Goal: Transaction & Acquisition: Register for event/course

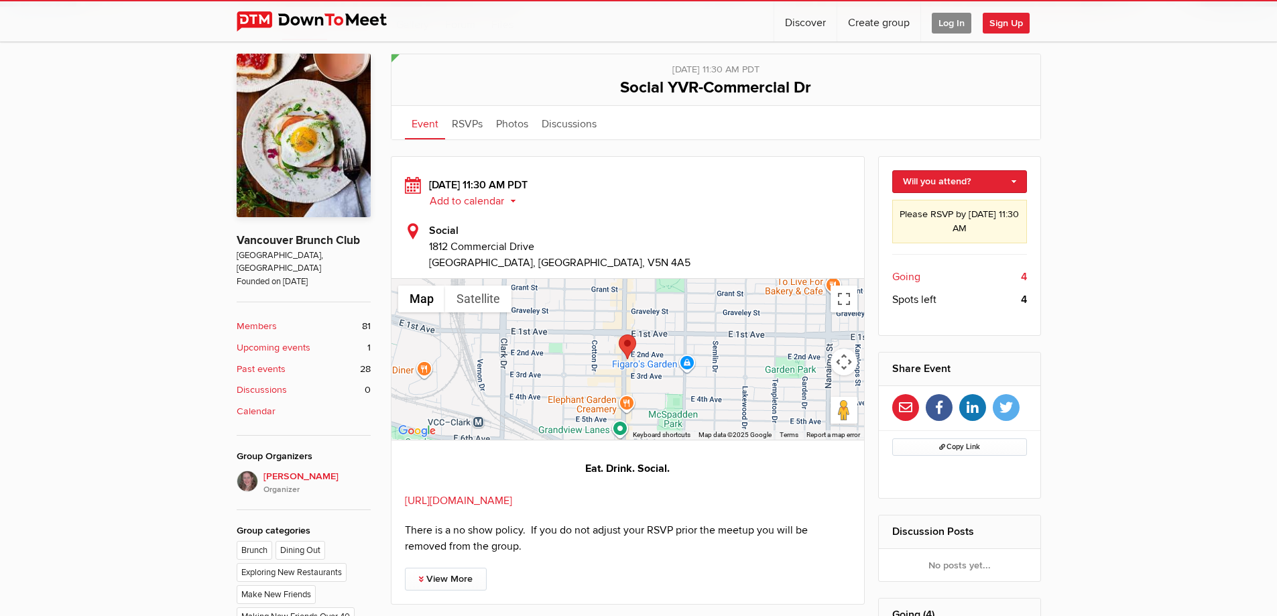
scroll to position [287, 0]
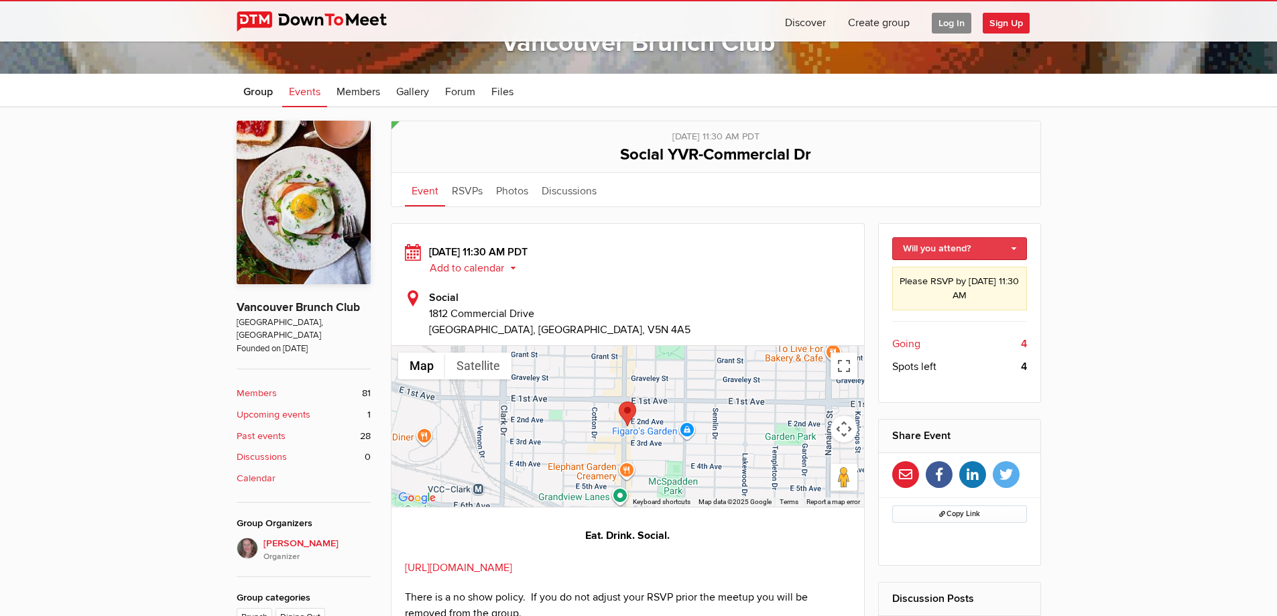
click at [1015, 249] on link "Will you attend?" at bounding box center [959, 248] width 135 height 23
click at [944, 278] on link "I'm going" at bounding box center [959, 277] width 133 height 20
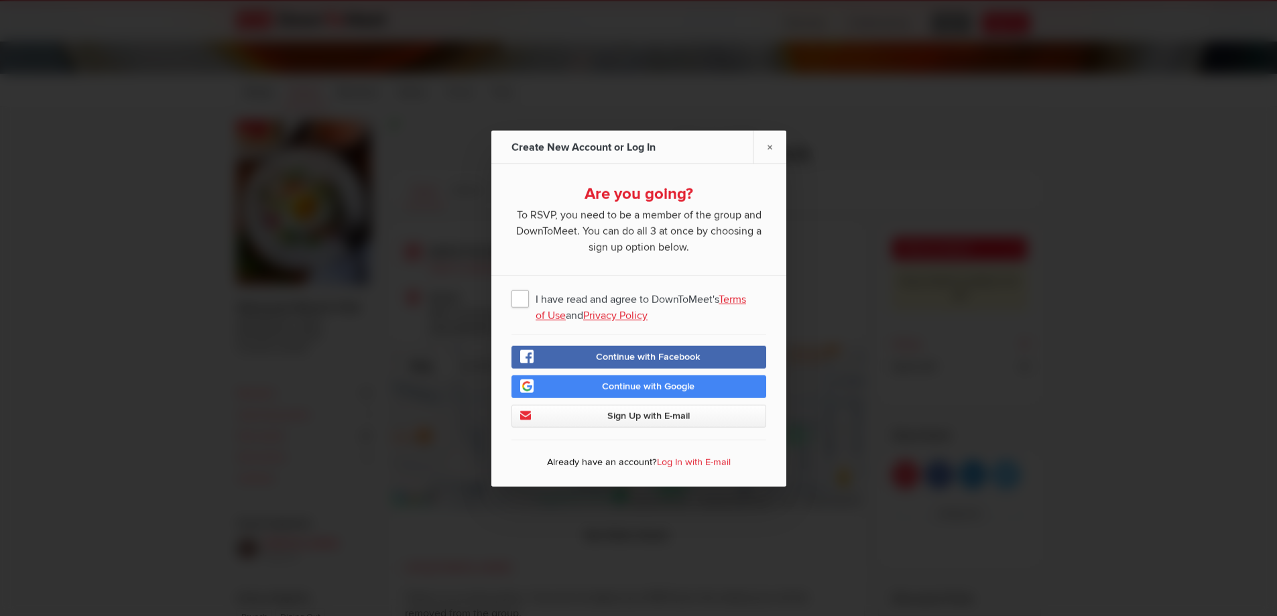
click at [605, 389] on span "Continue with Google" at bounding box center [648, 385] width 93 height 11
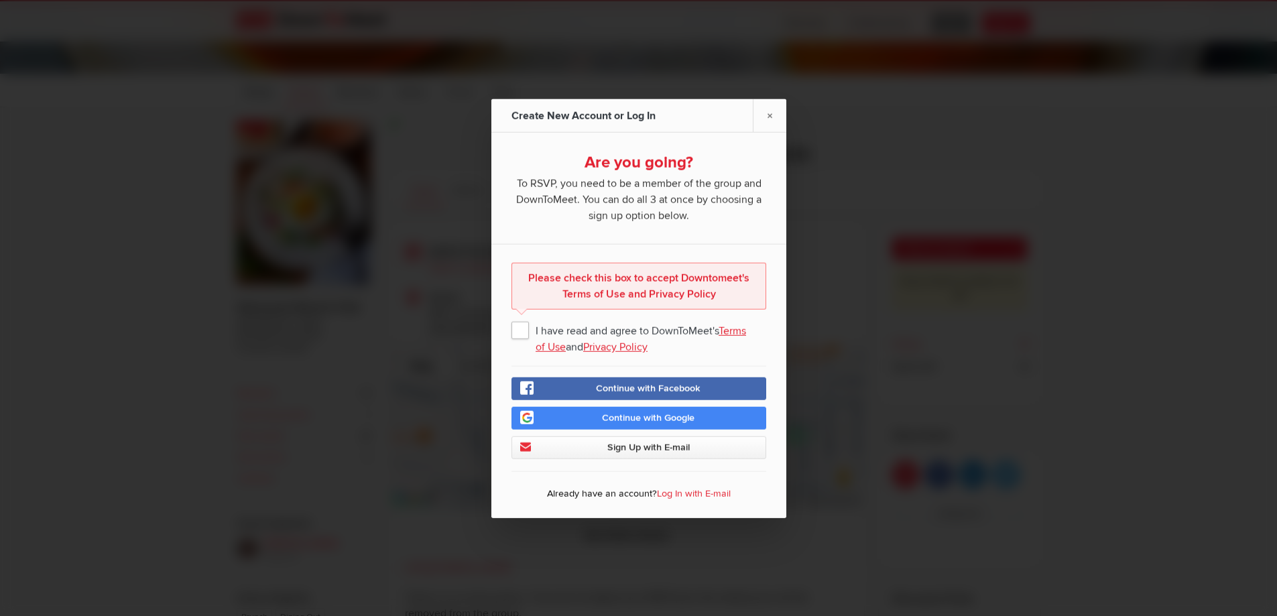
click at [524, 330] on span "I have read and agree to DownToMeet's Terms of Use and Privacy Policy" at bounding box center [638, 329] width 255 height 24
click at [0, 0] on input "I have read and agree to DownToMeet's Terms of Use and Privacy Policy" at bounding box center [0, 0] width 0 height 0
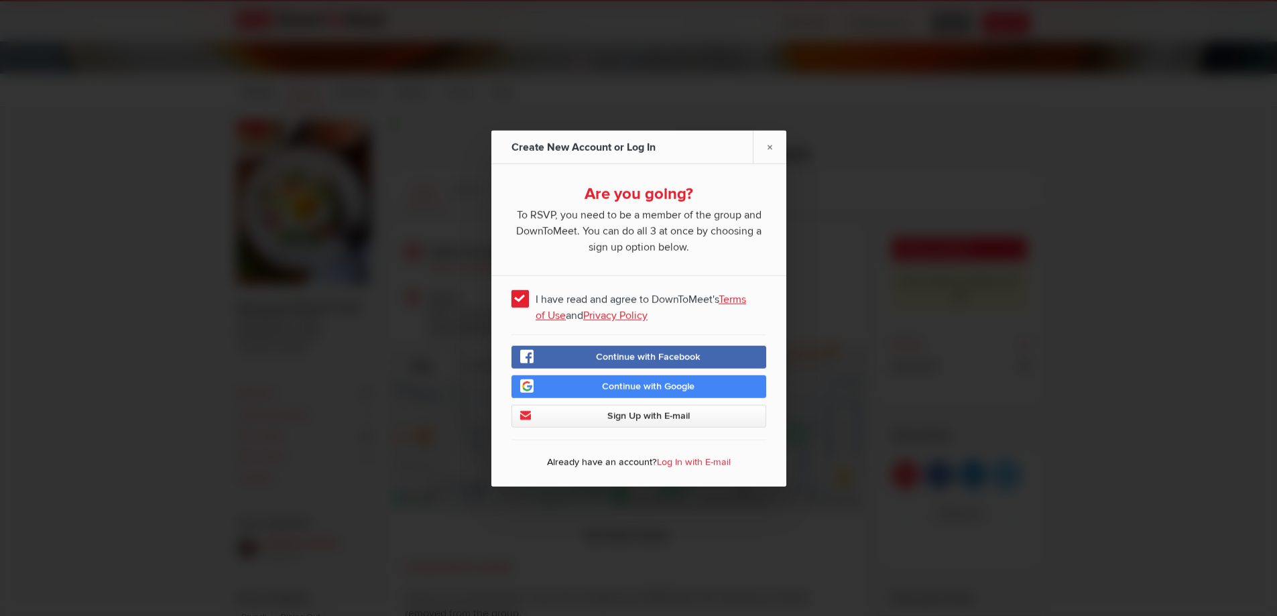
click at [663, 386] on span "Continue with Google" at bounding box center [648, 385] width 93 height 11
click at [690, 461] on link "Log In with E-mail" at bounding box center [694, 461] width 74 height 11
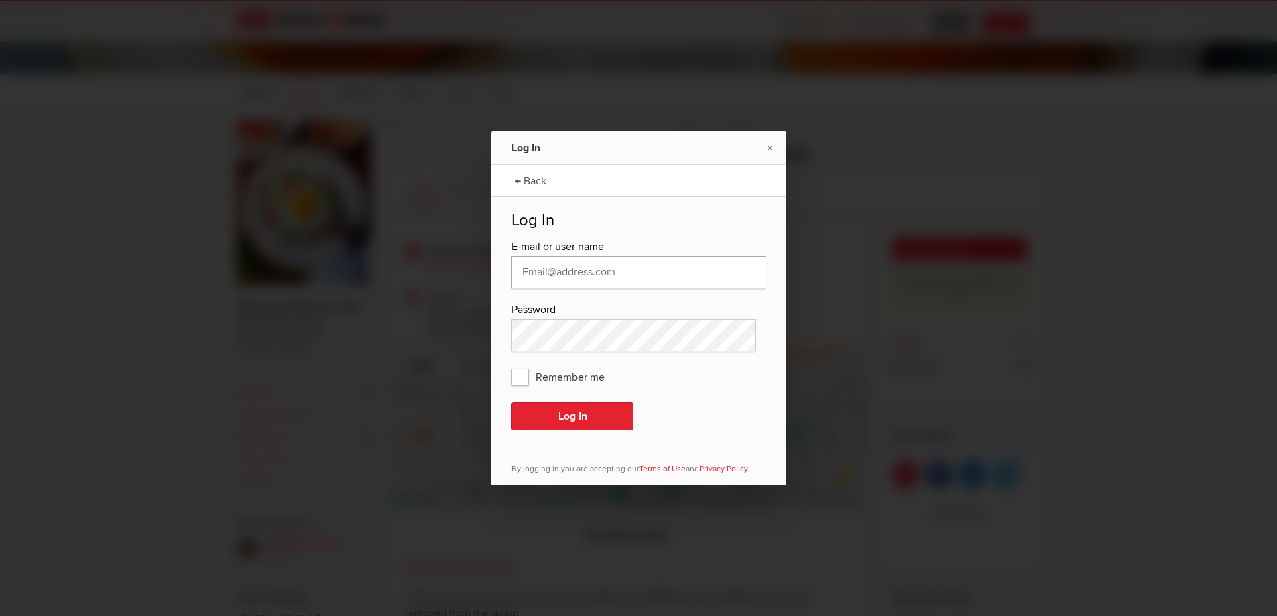
type input "[DOMAIN_NAME][EMAIL_ADDRESS][DOMAIN_NAME]"
click at [556, 415] on button "Log In" at bounding box center [572, 416] width 122 height 28
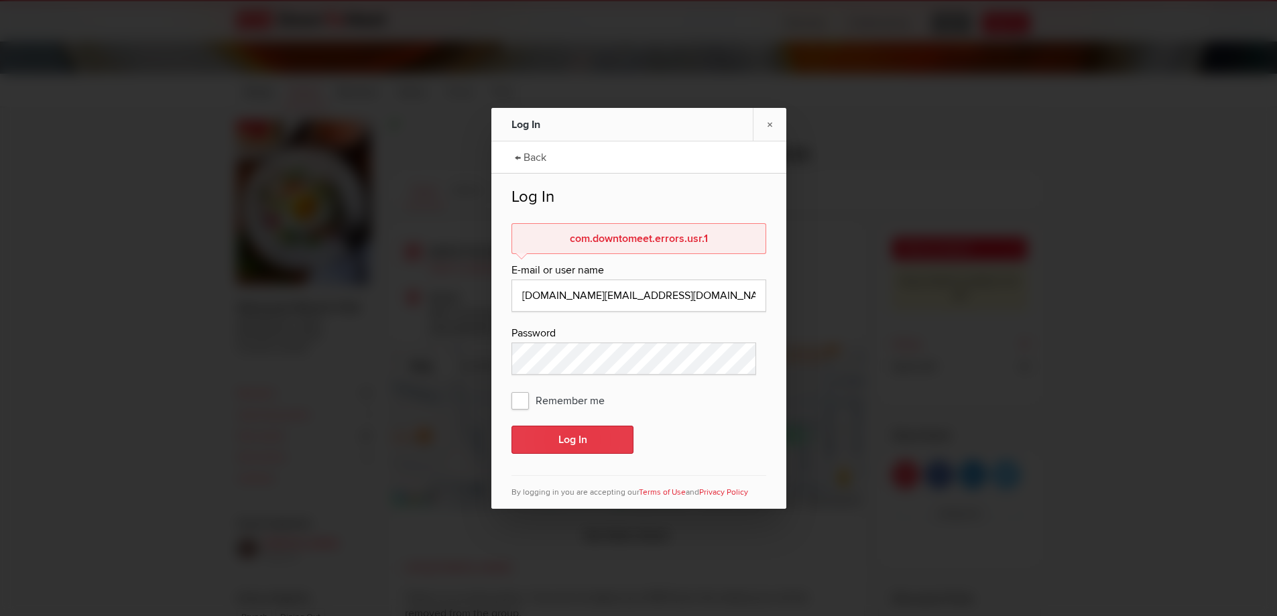
click at [557, 440] on button "Log In" at bounding box center [572, 440] width 122 height 28
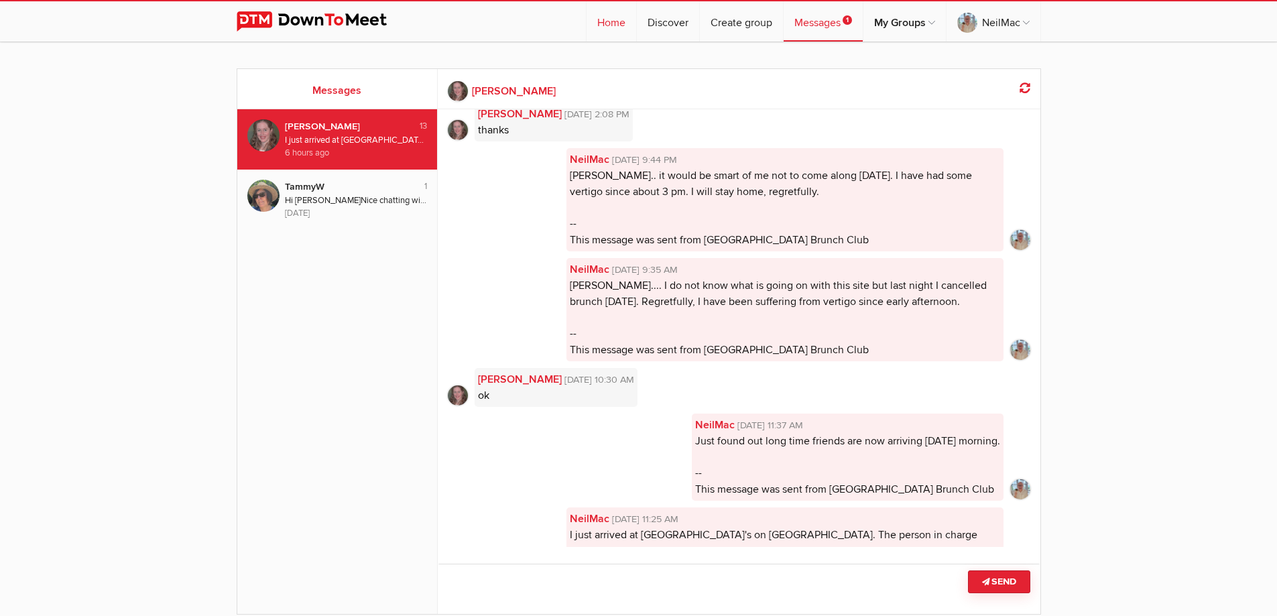
click at [602, 21] on link "Home" at bounding box center [612, 21] width 50 height 40
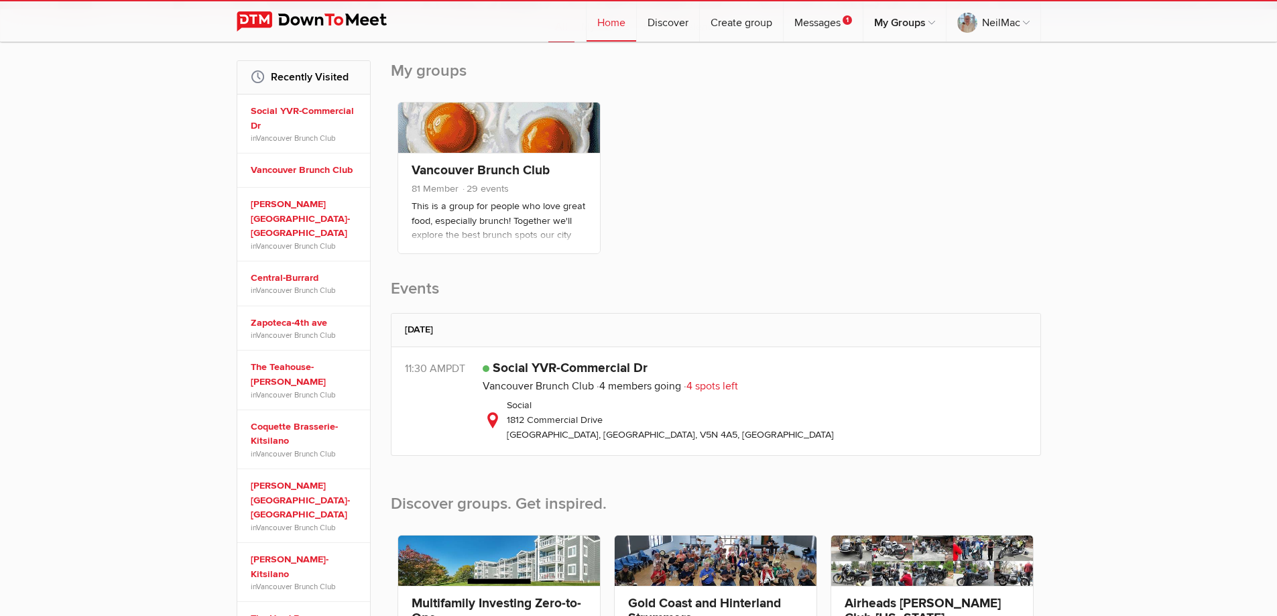
scroll to position [201, 0]
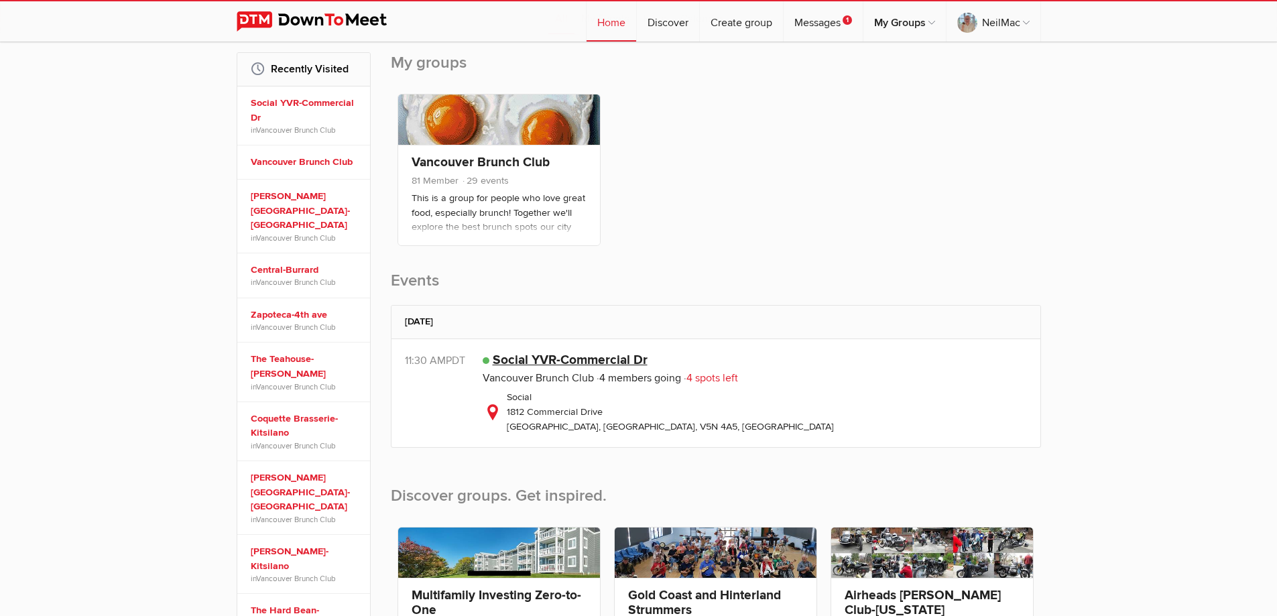
click at [520, 362] on link "Social YVR-Commercial Dr" at bounding box center [570, 360] width 155 height 16
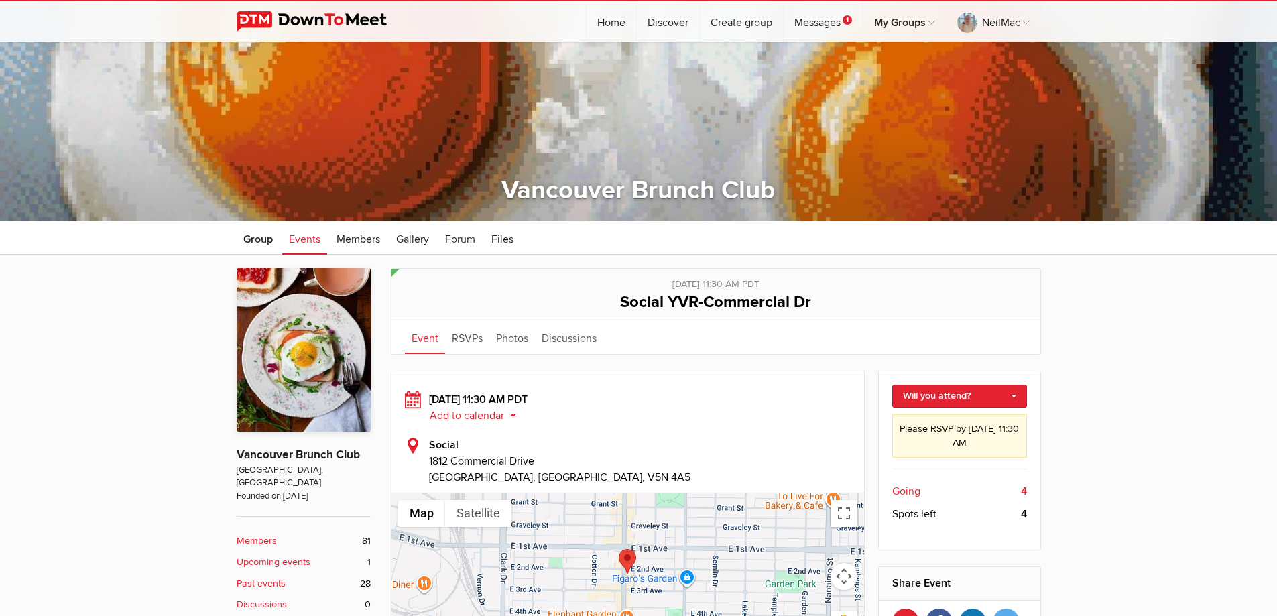
scroll to position [134, 0]
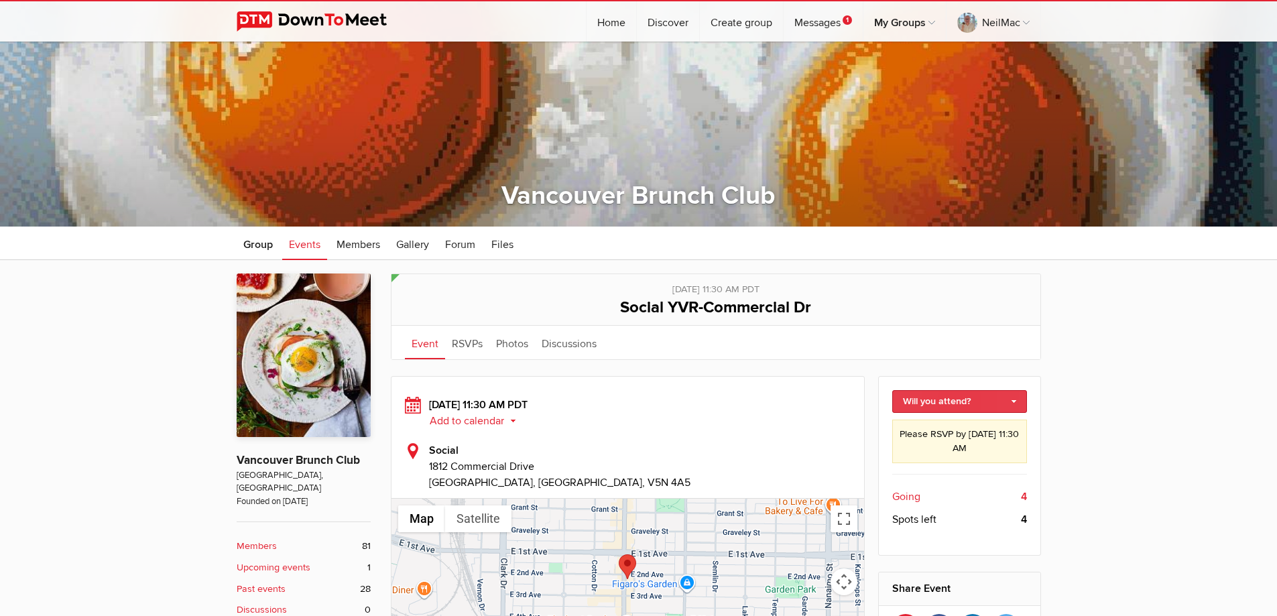
click at [1012, 401] on link "Will you attend?" at bounding box center [959, 401] width 135 height 23
click at [932, 429] on link "I'm going" at bounding box center [959, 430] width 133 height 20
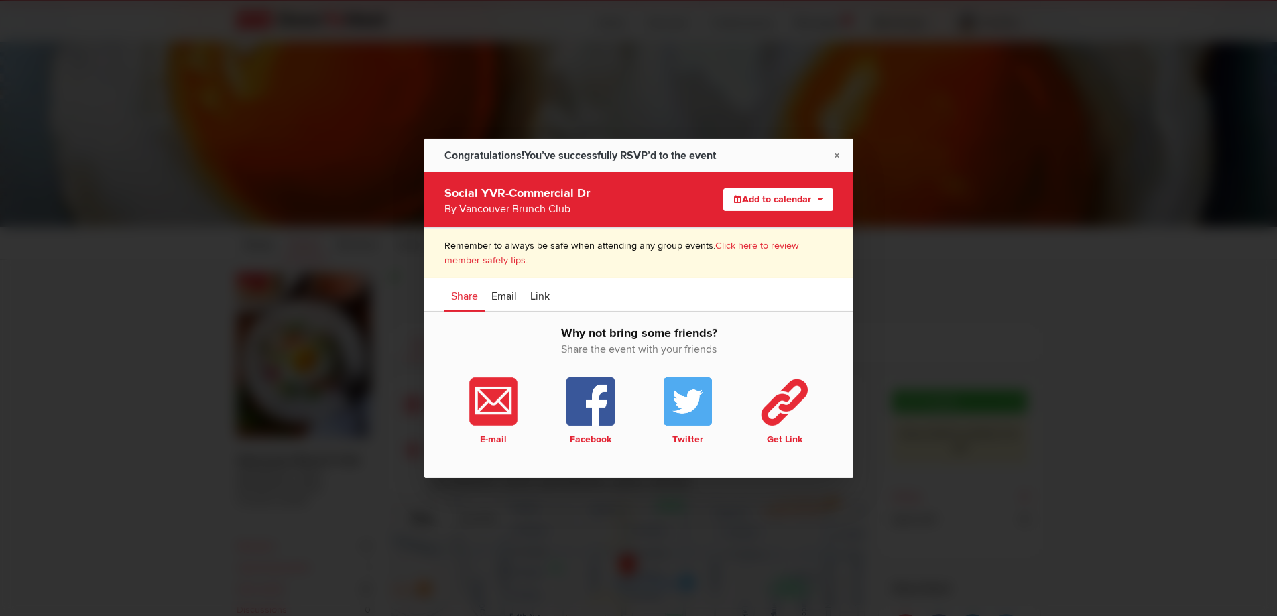
scroll to position [268, 0]
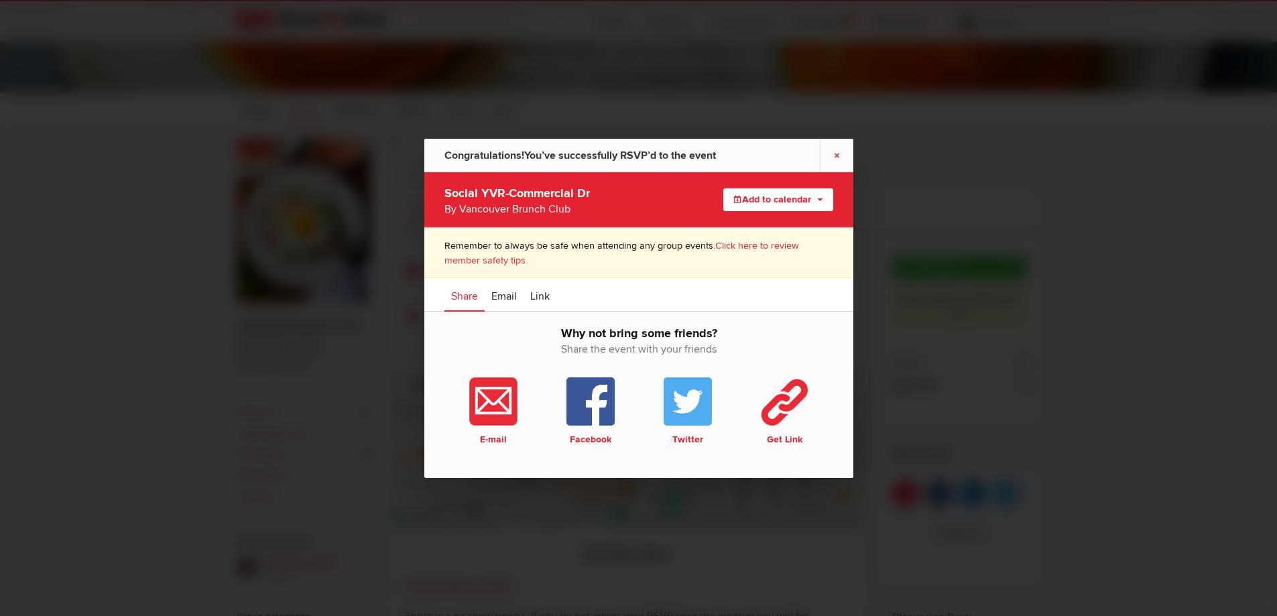
click at [835, 153] on link "×" at bounding box center [837, 154] width 34 height 33
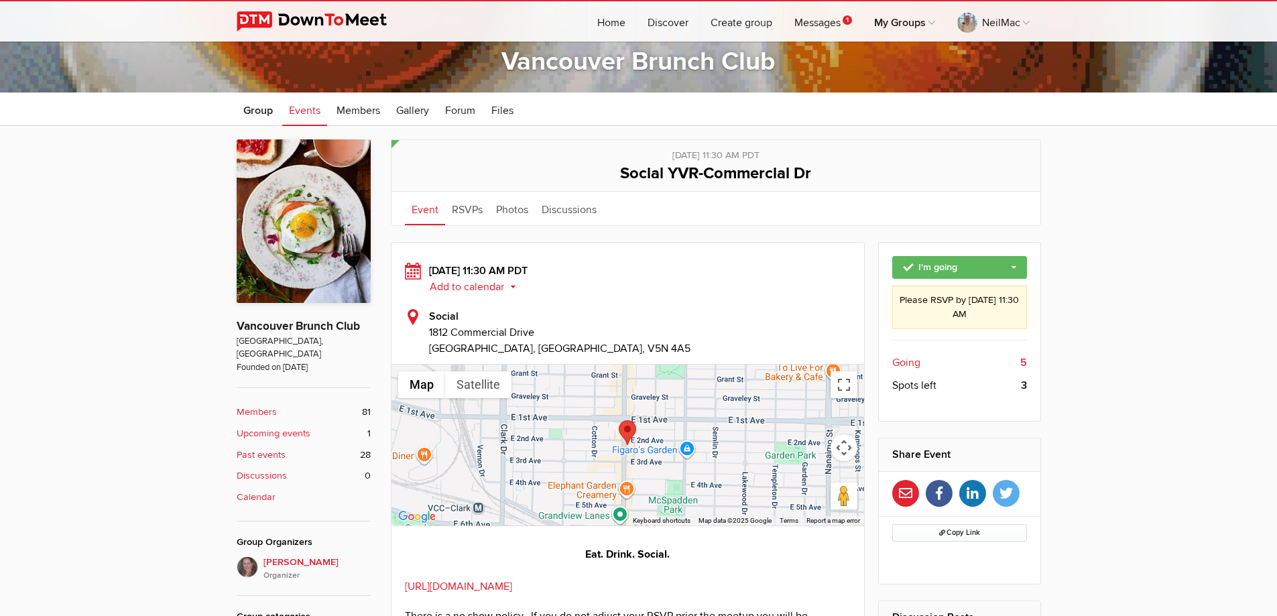
scroll to position [201, 0]
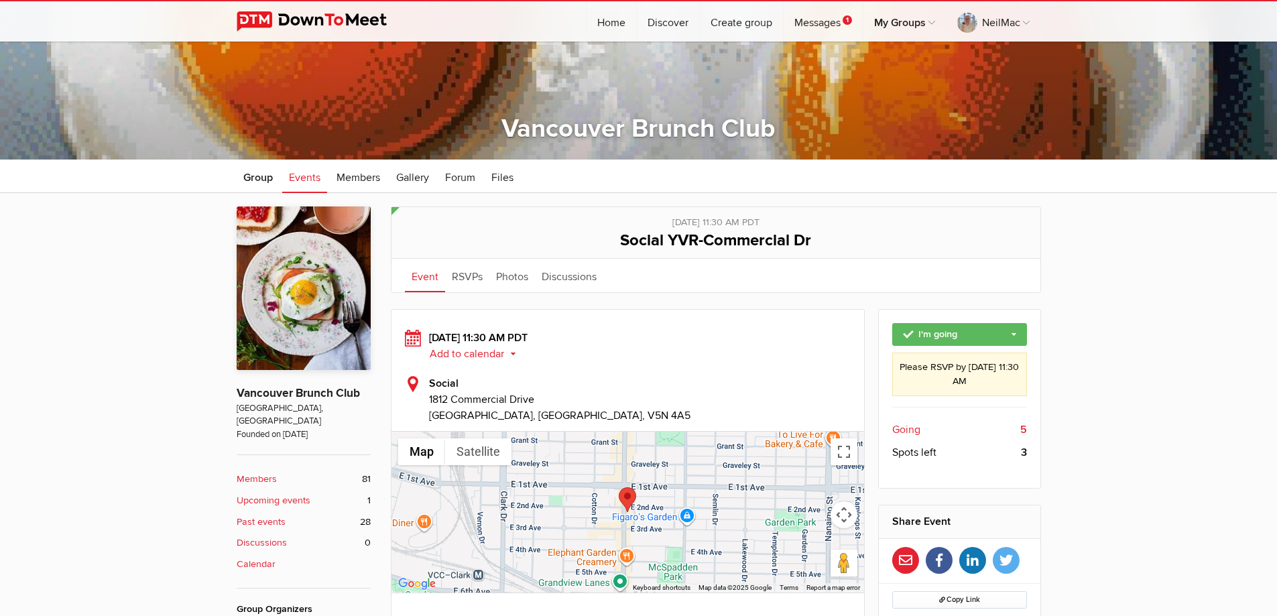
click at [896, 428] on span "Going" at bounding box center [906, 430] width 28 height 16
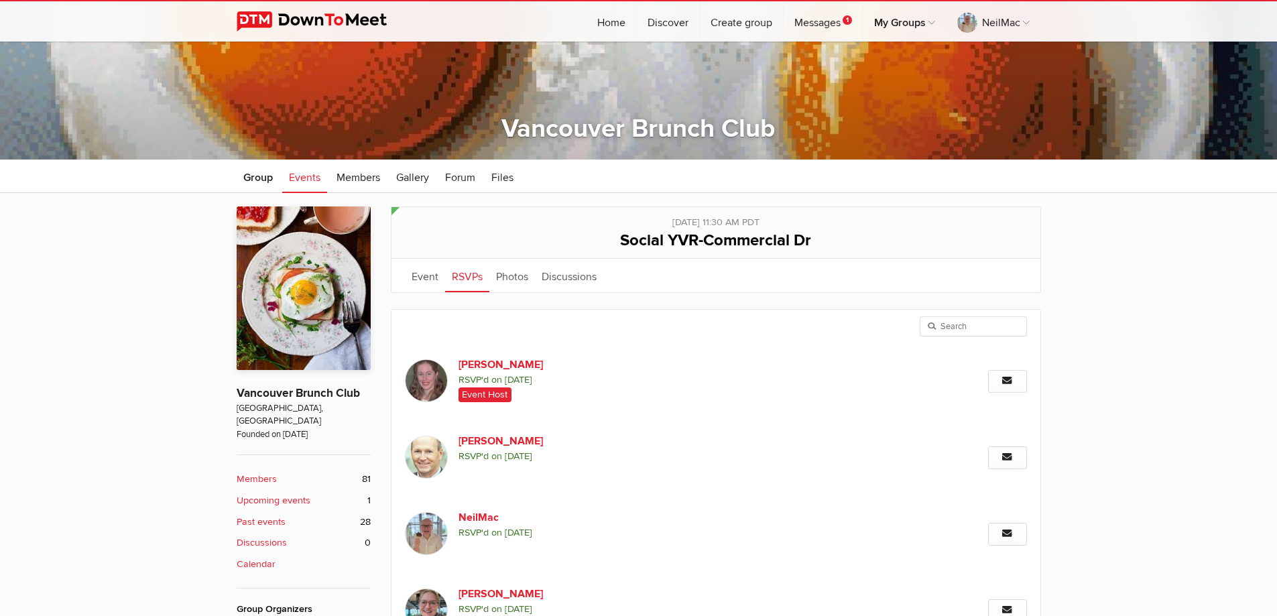
scroll to position [361, 0]
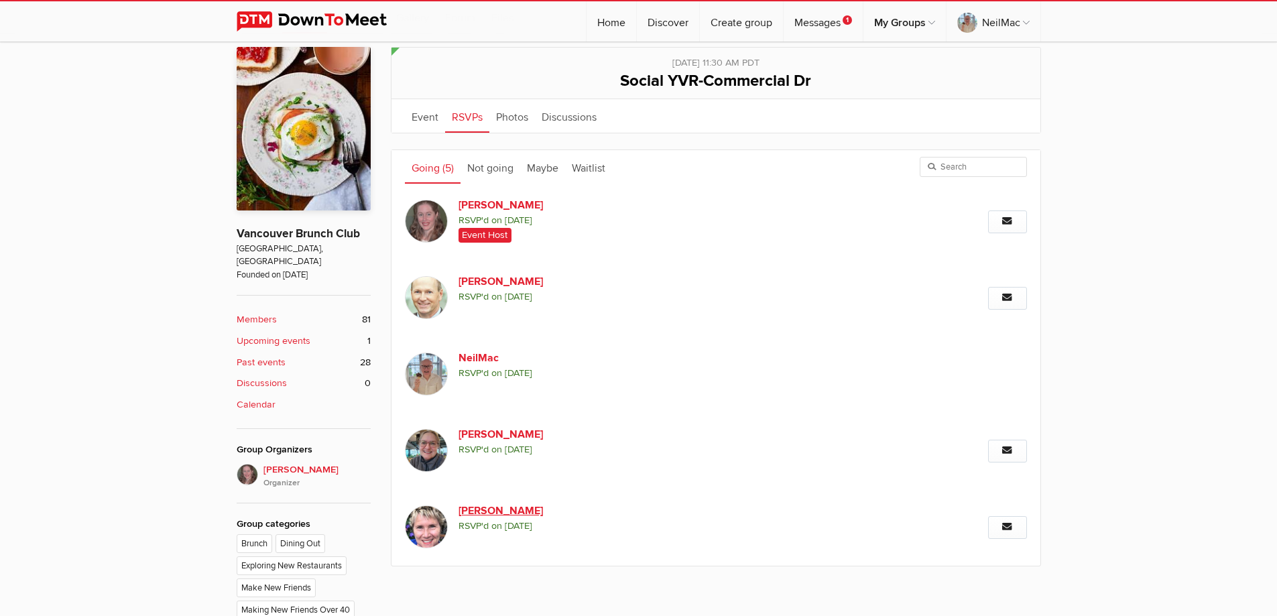
click at [473, 512] on link "[PERSON_NAME]" at bounding box center [572, 511] width 229 height 16
